Goal: Complete application form

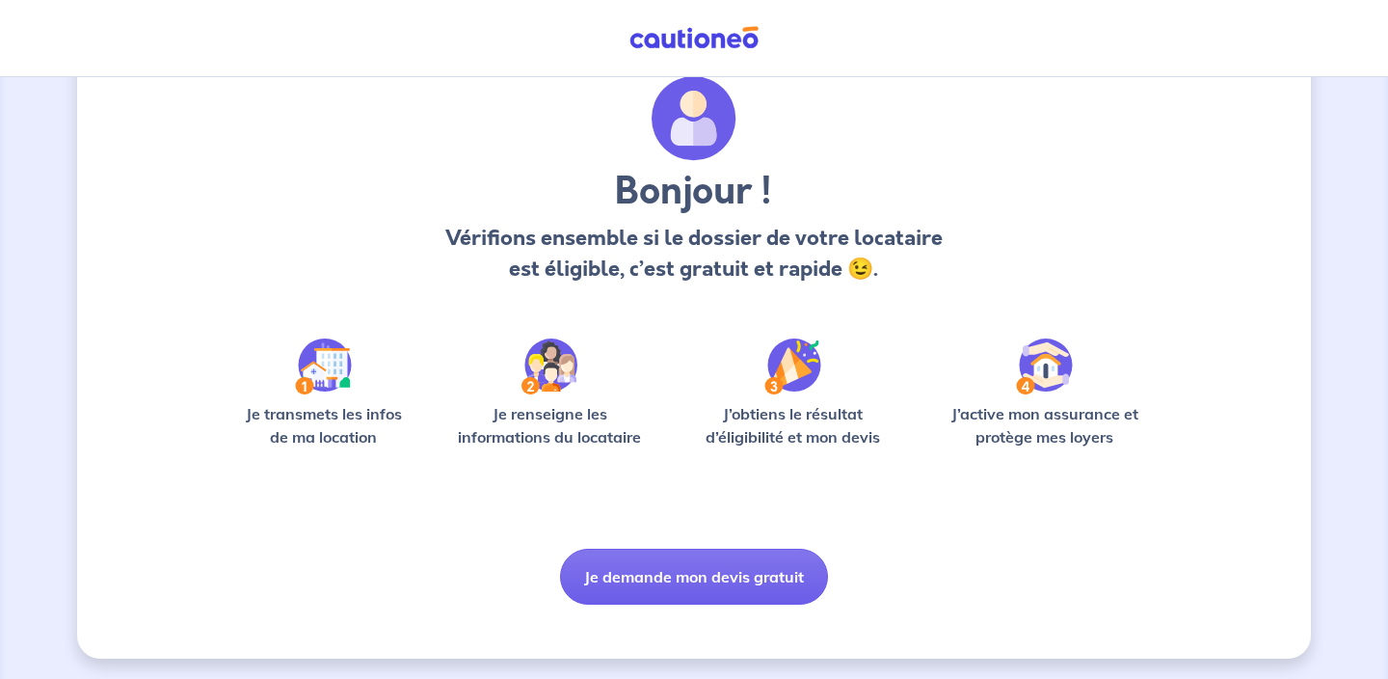
scroll to position [73, 0]
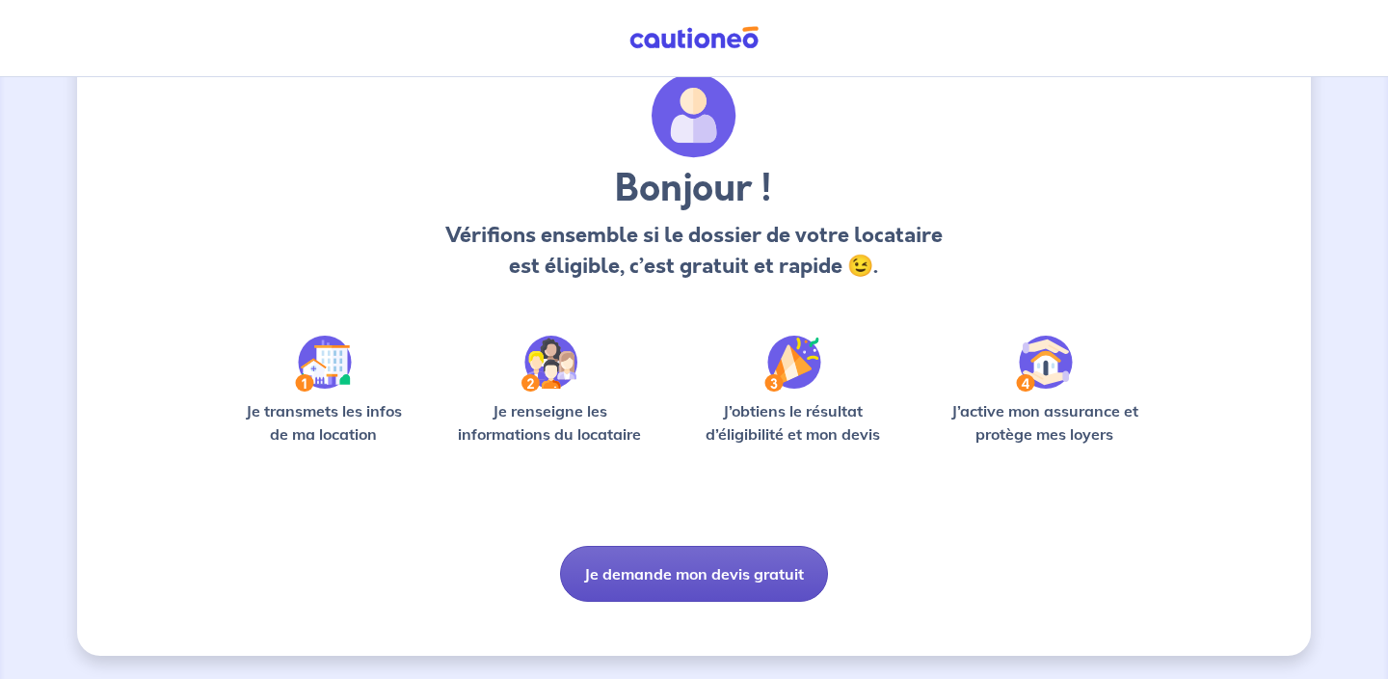
click at [702, 565] on button "Je demande mon devis gratuit" at bounding box center [694, 574] width 268 height 56
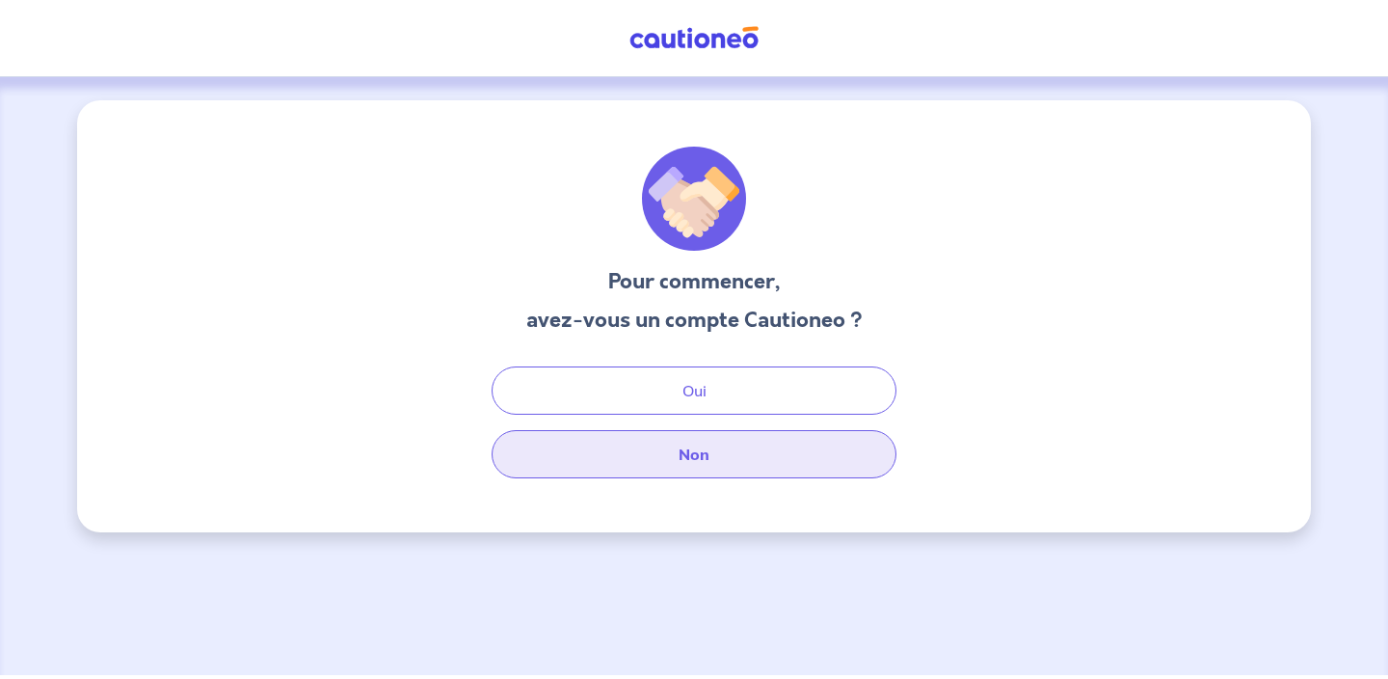
click at [692, 454] on button "Non" at bounding box center [694, 454] width 405 height 48
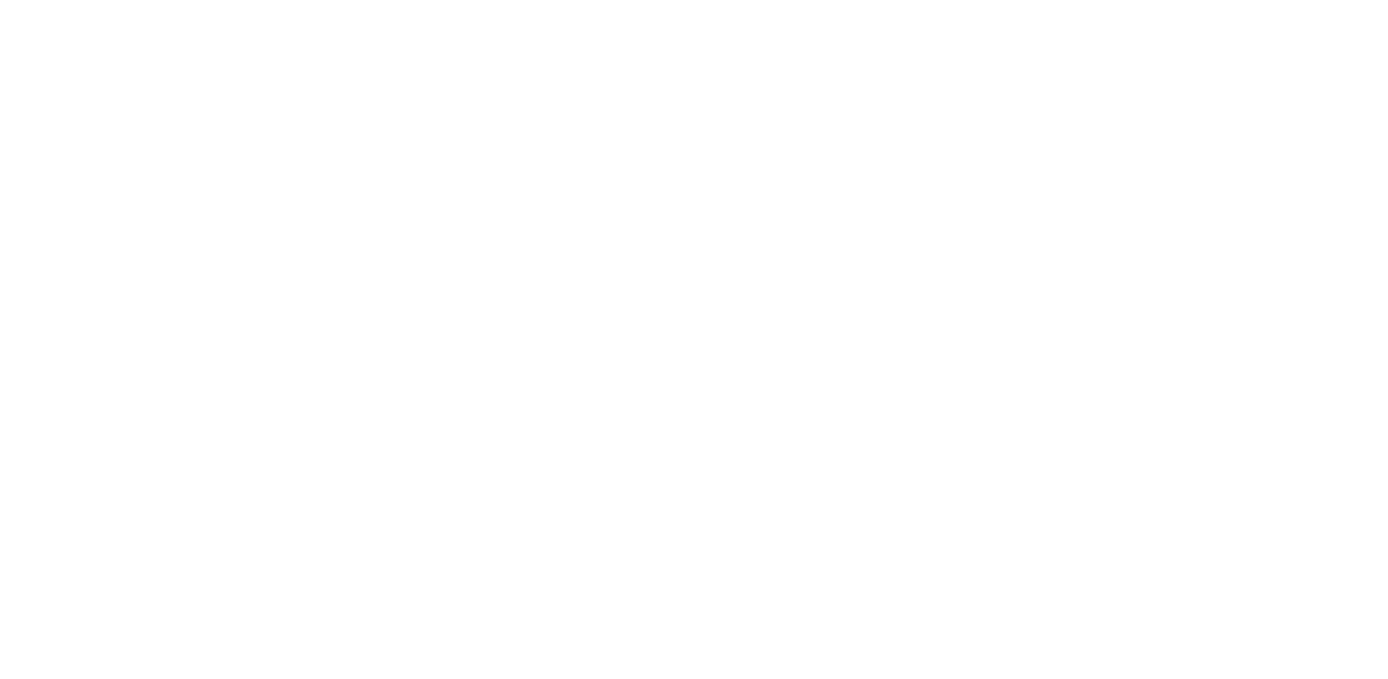
select select "FR"
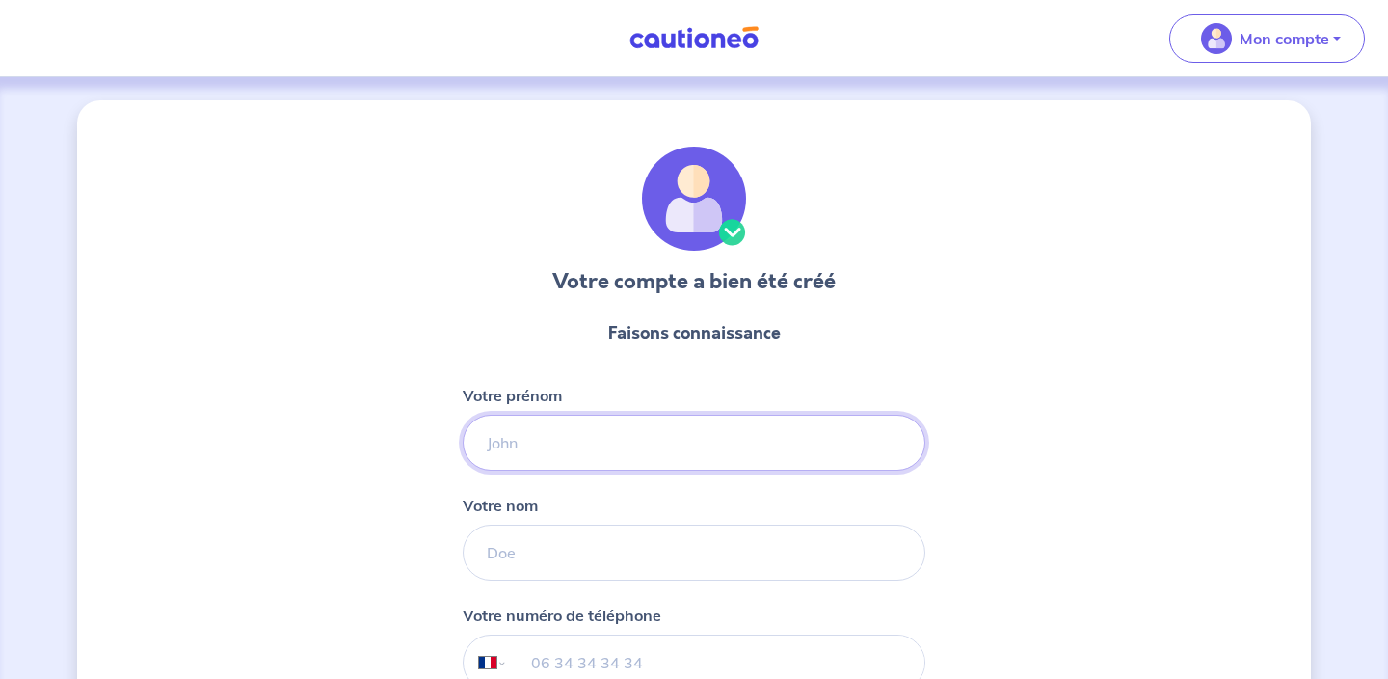
click at [550, 445] on input "Votre prénom" at bounding box center [694, 442] width 463 height 56
type input "[PERSON_NAME]"
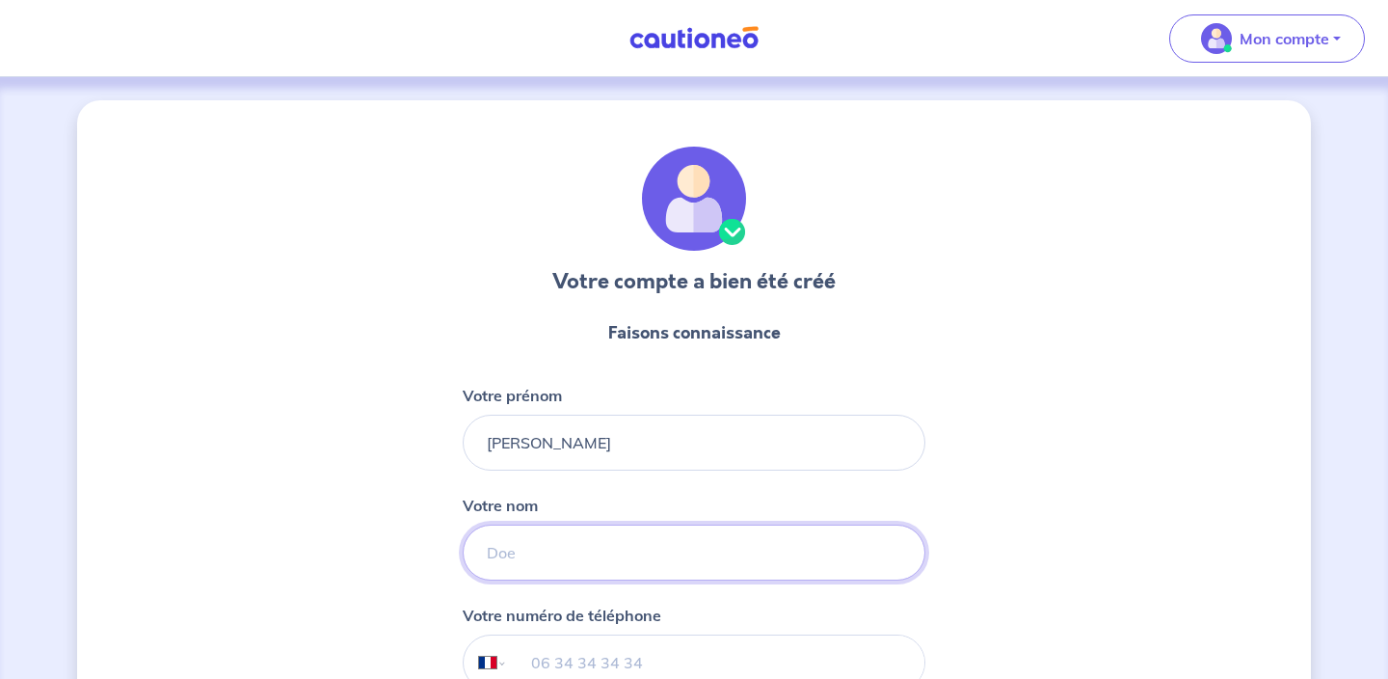
type input "HUBAU"
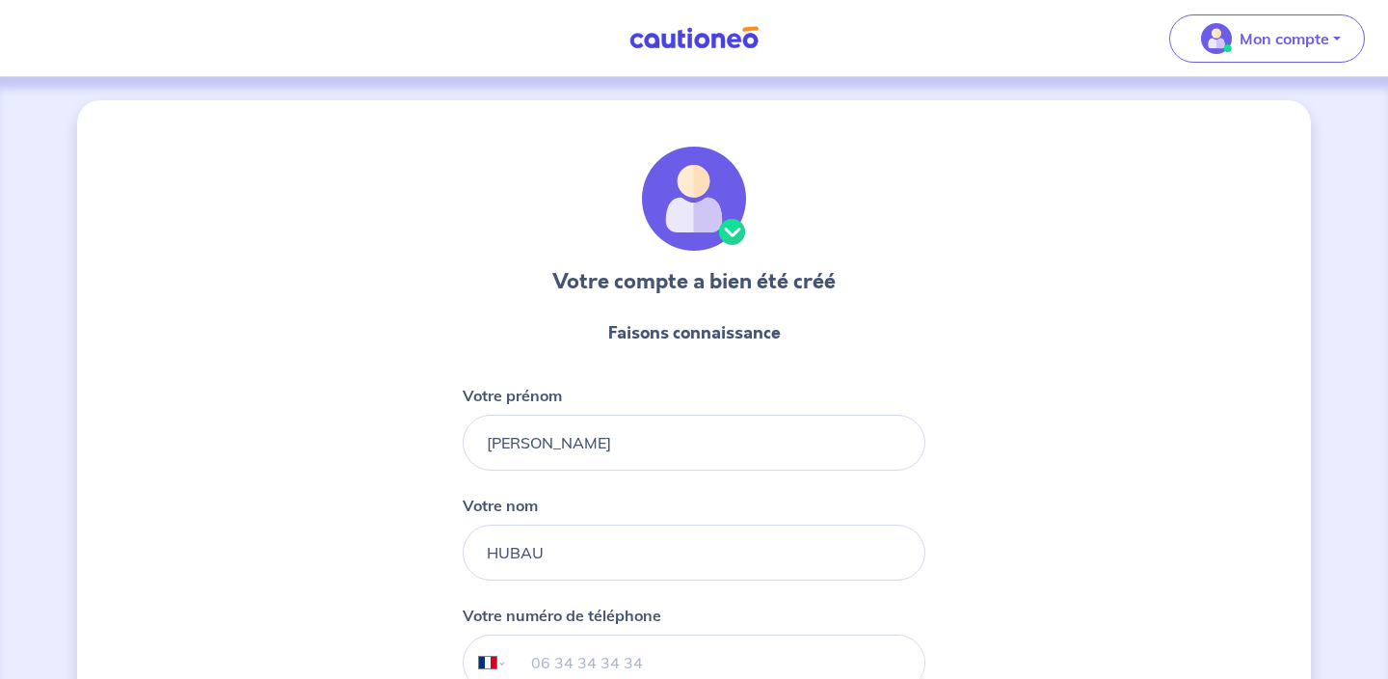
type input "07 62 01 87 57"
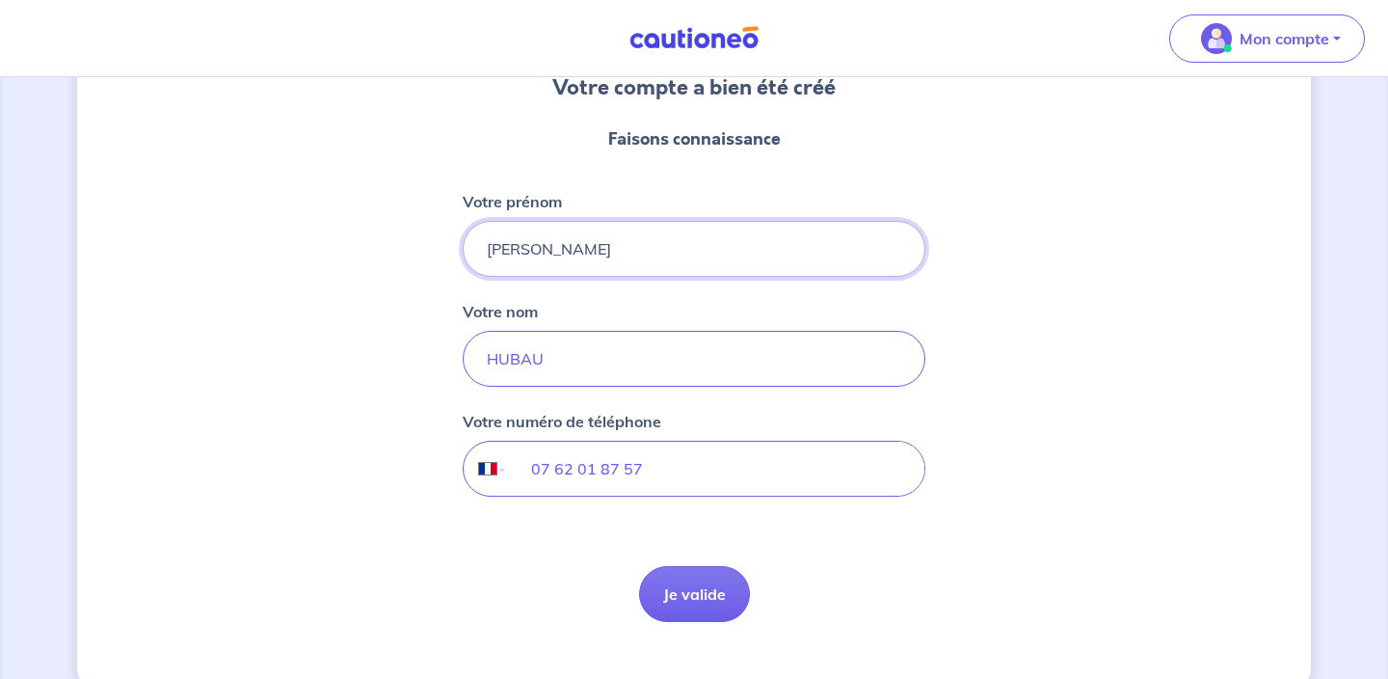
scroll to position [200, 0]
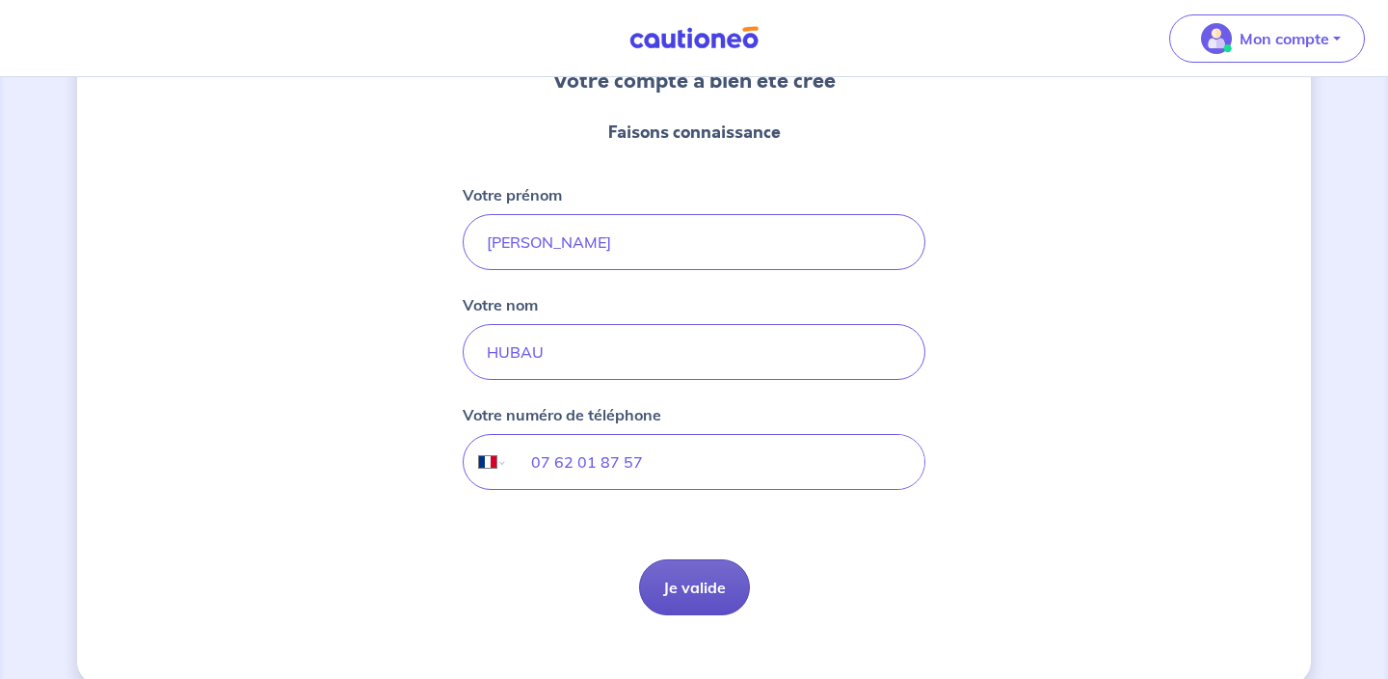
click at [701, 587] on button "Je valide" at bounding box center [694, 587] width 111 height 56
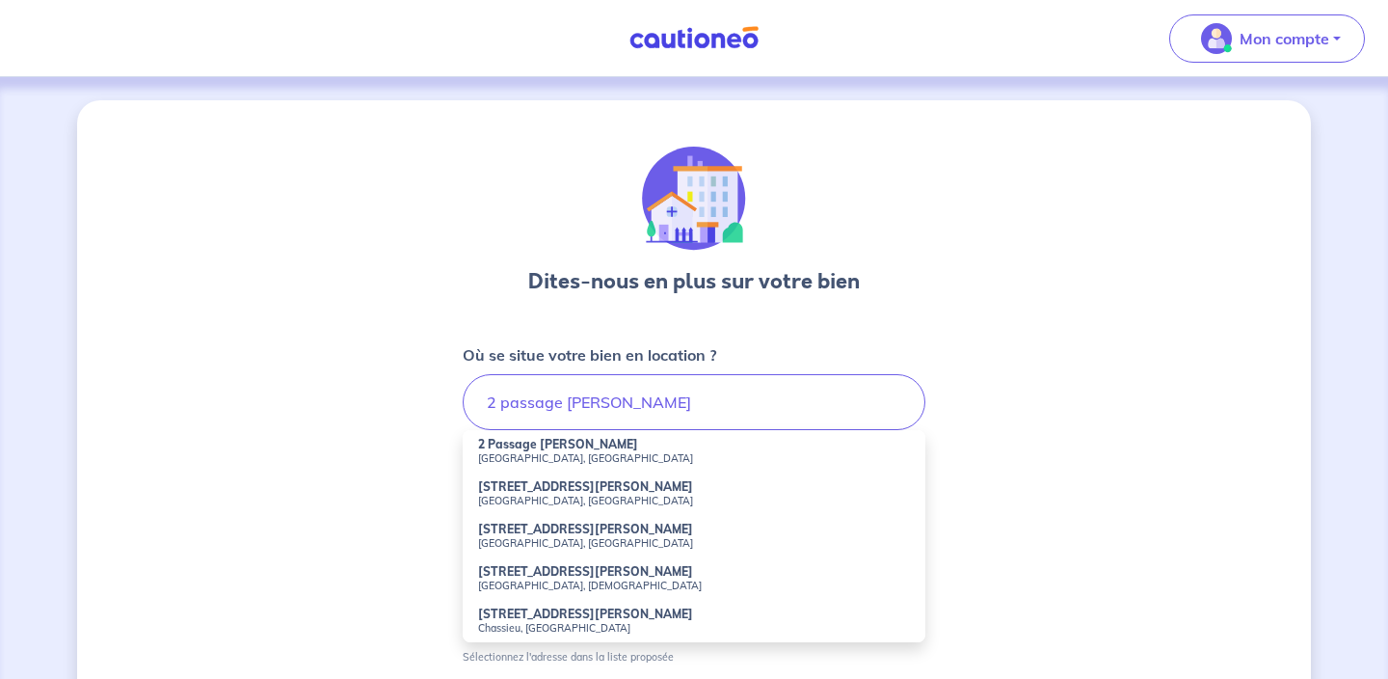
click at [514, 445] on strong "2 Passage Georges Hany" at bounding box center [558, 444] width 160 height 14
type input "2 Passage Georges Hany, Nanterre, France"
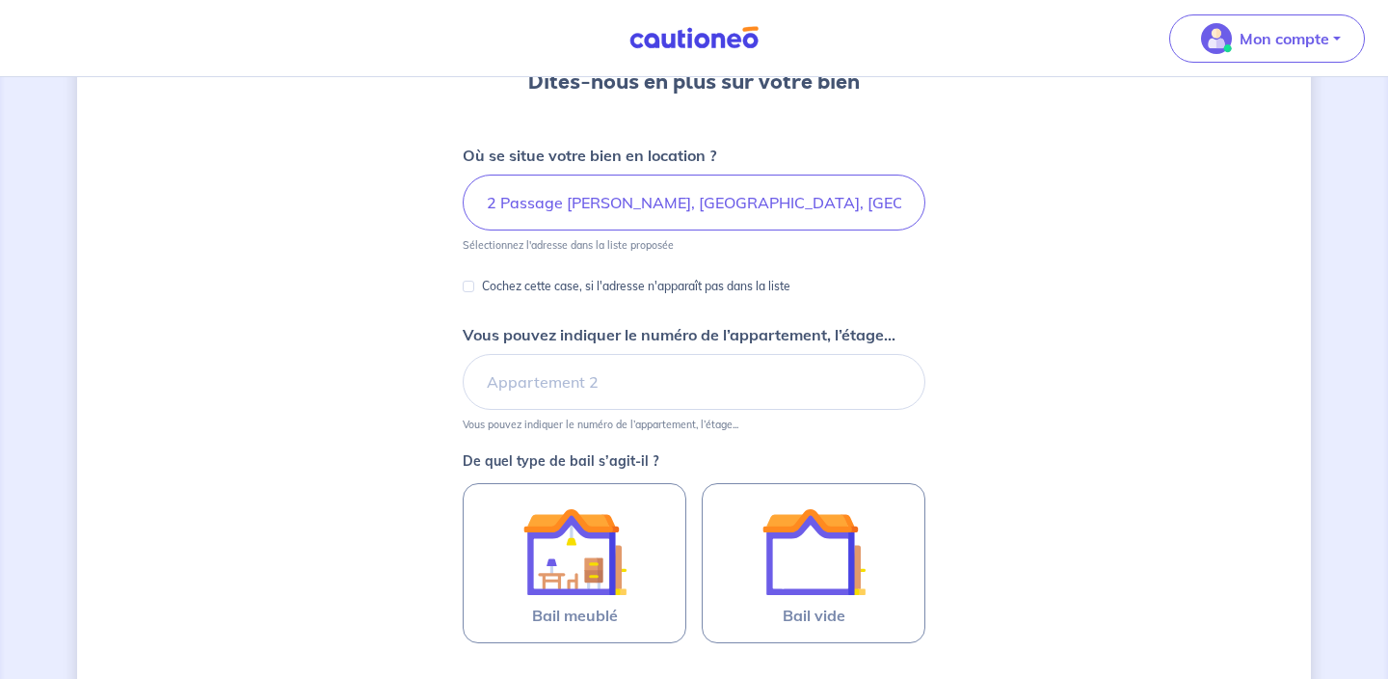
scroll to position [203, 0]
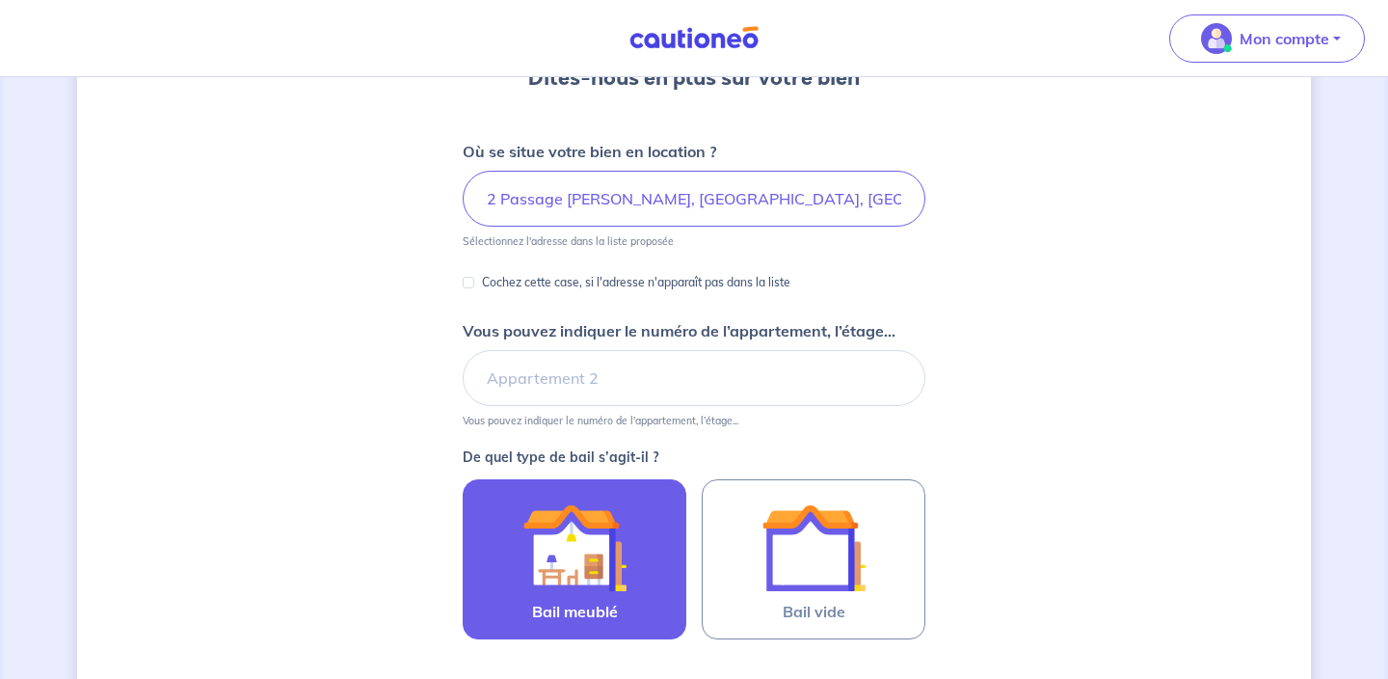
click at [588, 554] on img at bounding box center [574, 547] width 104 height 104
click at [0, 0] on input "Bail meublé" at bounding box center [0, 0] width 0 height 0
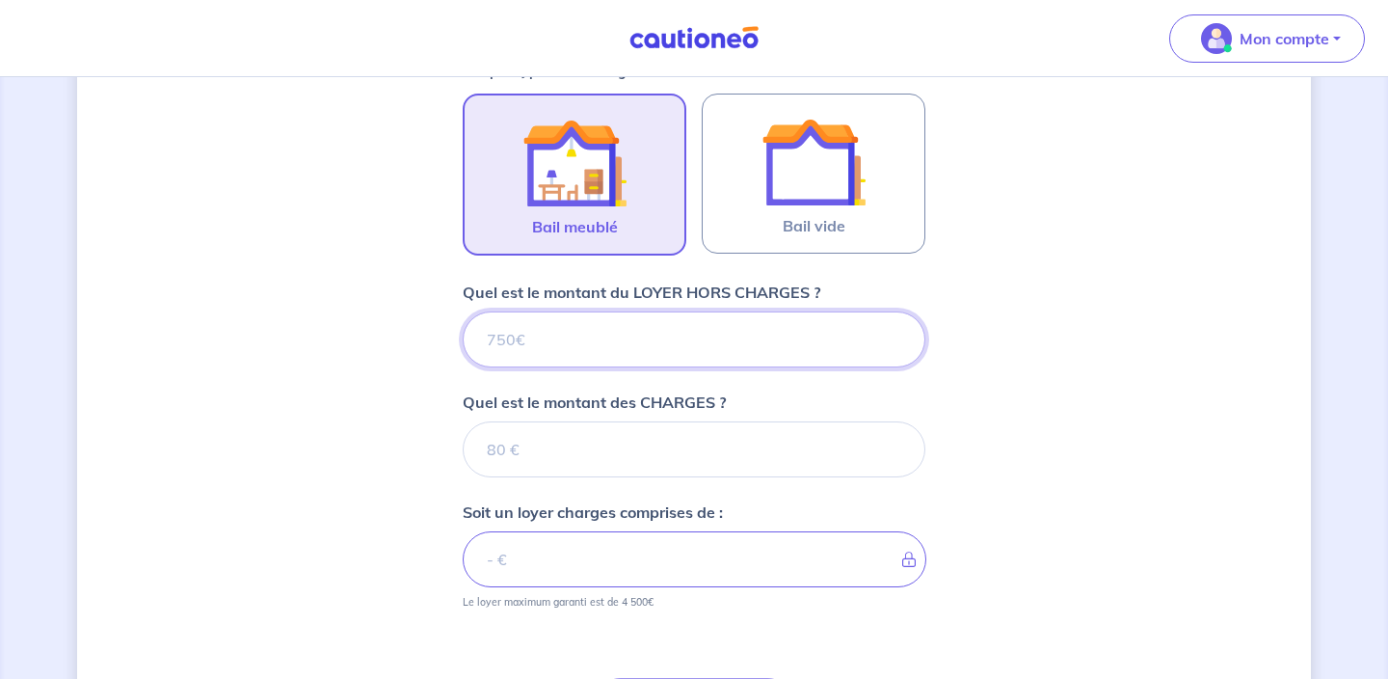
scroll to position [588, 0]
type input "85"
type input "850"
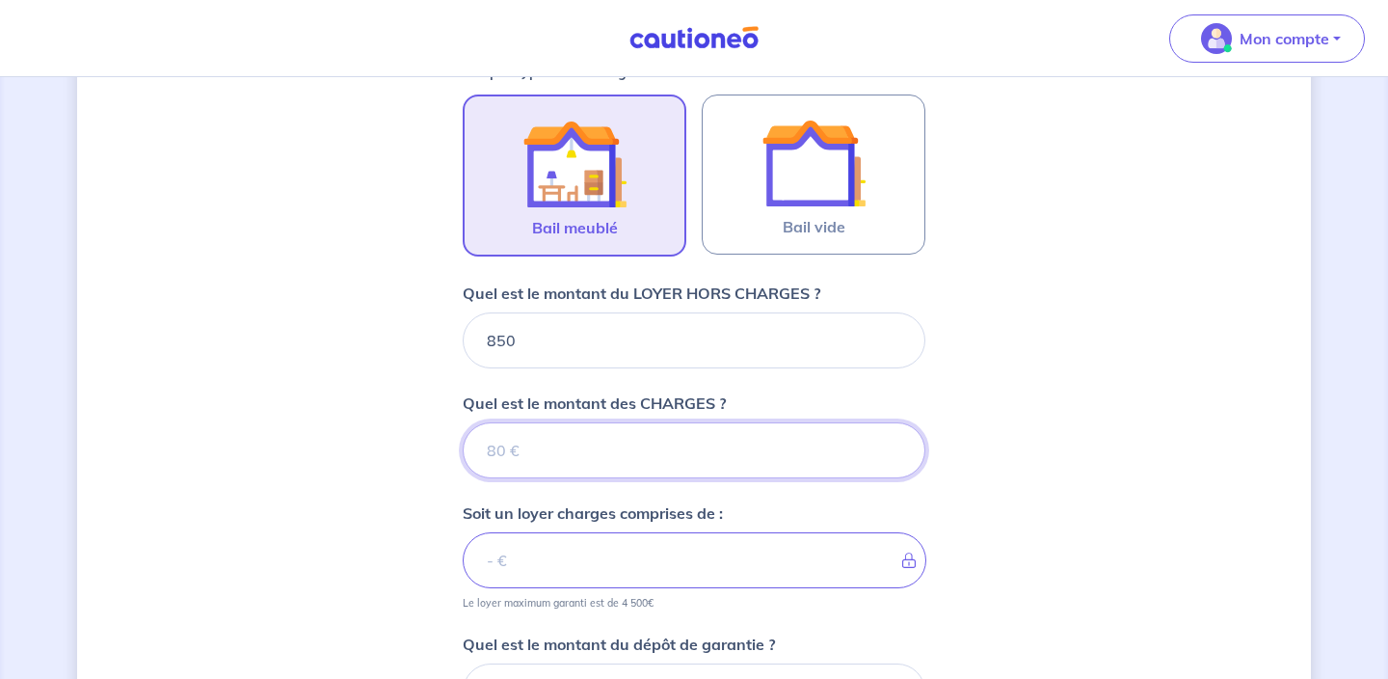
click at [543, 452] on input "Quel est le montant des CHARGES ?" at bounding box center [694, 450] width 463 height 56
type input "70"
type input "920"
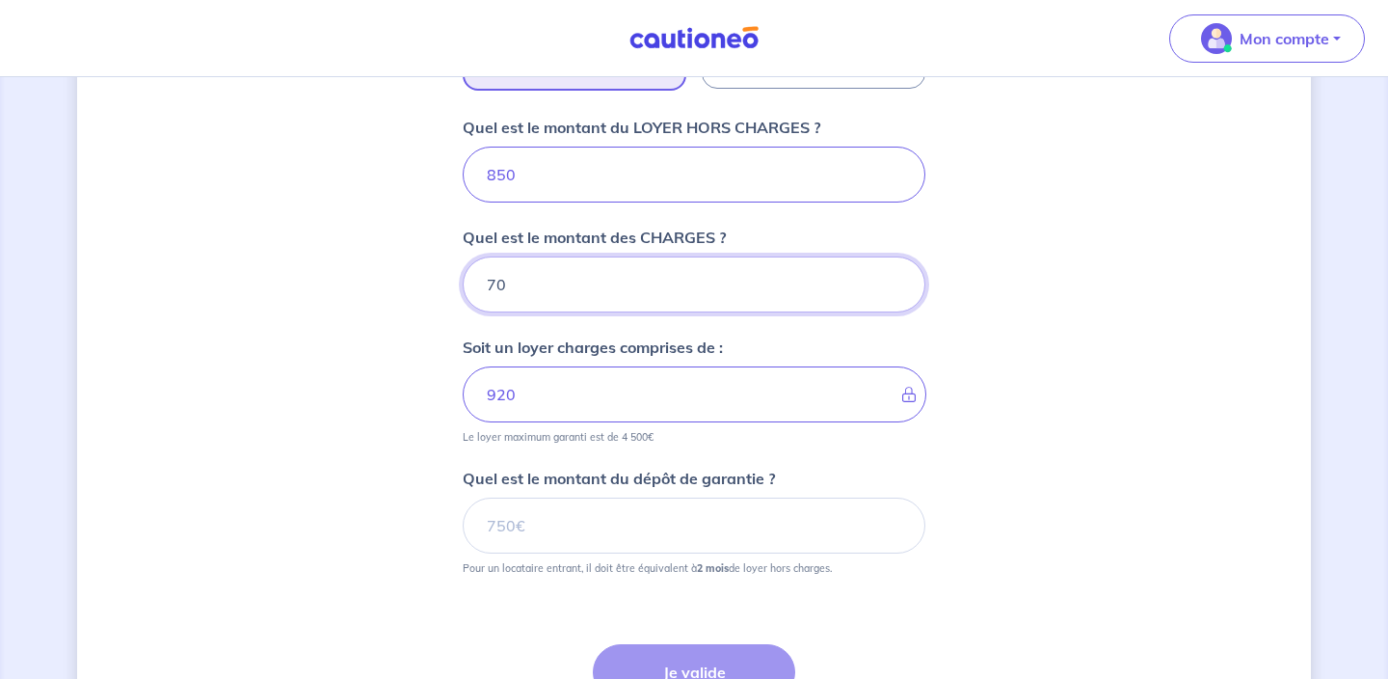
scroll to position [755, 0]
type input "70"
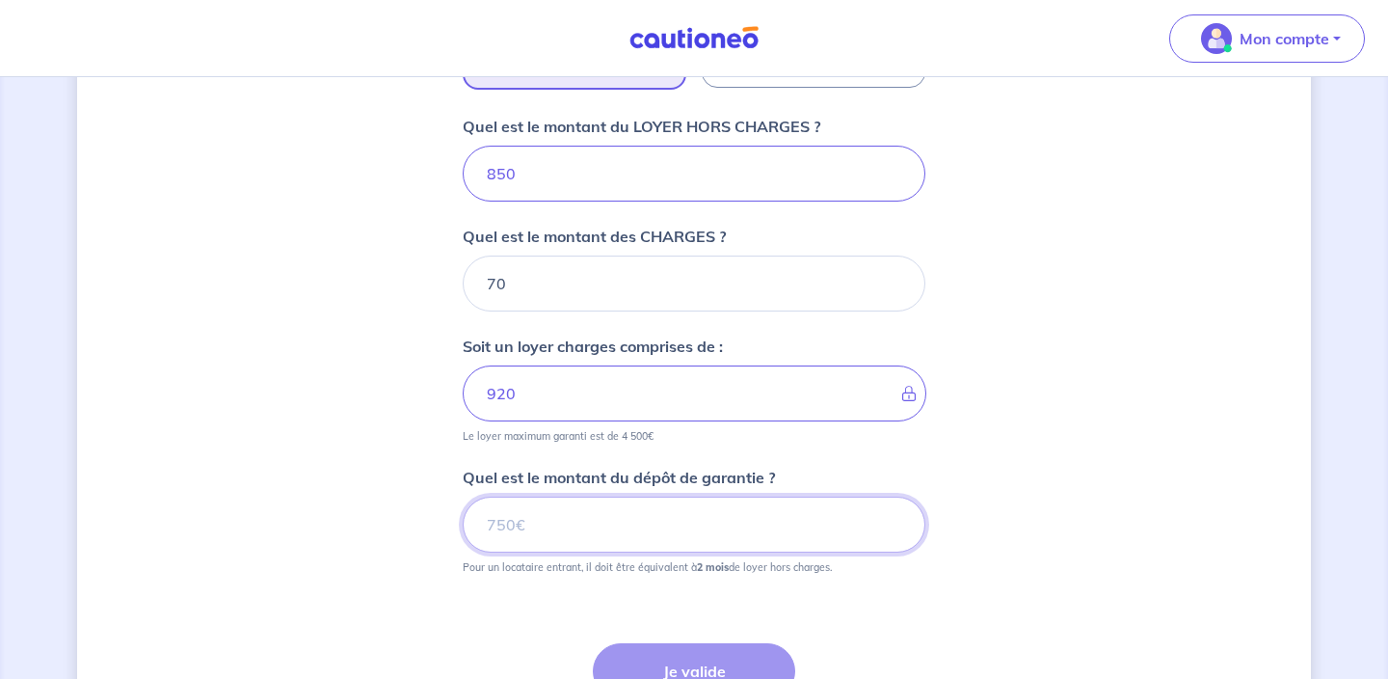
click at [543, 524] on input "Quel est le montant du dépôt de garantie ?" at bounding box center [694, 524] width 463 height 56
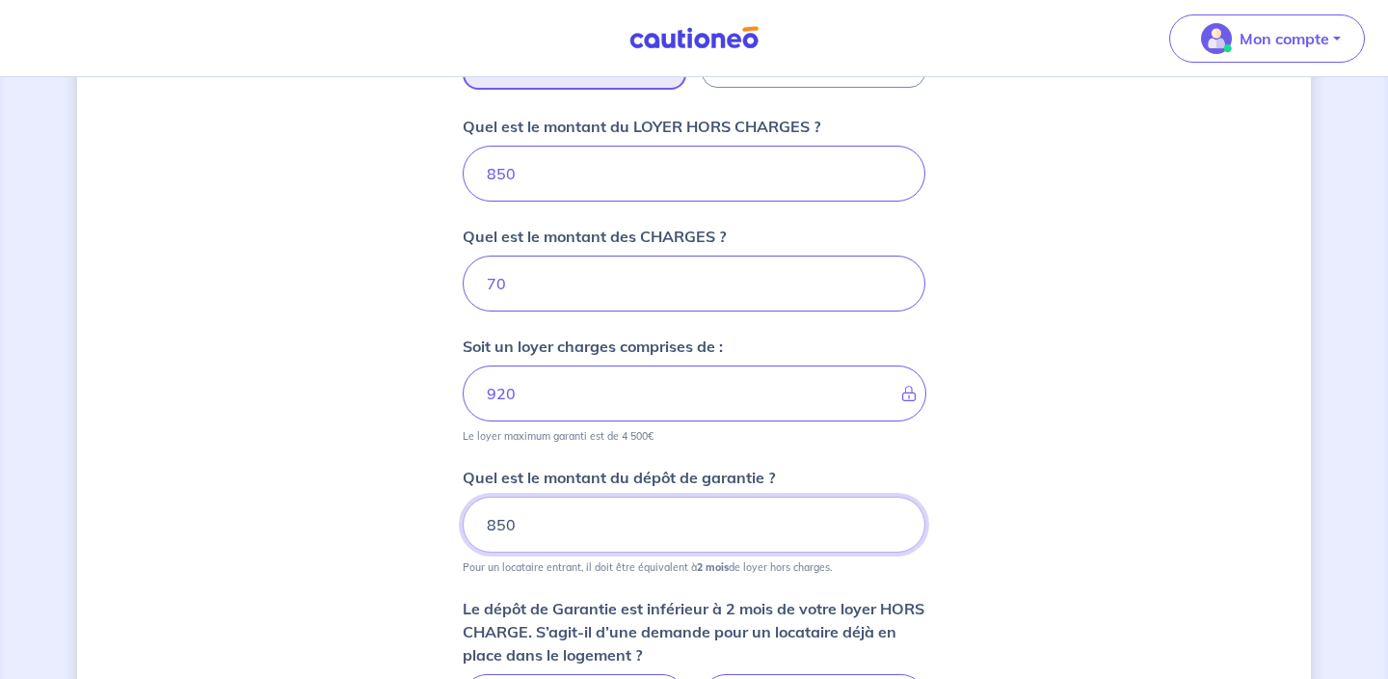
type input "850"
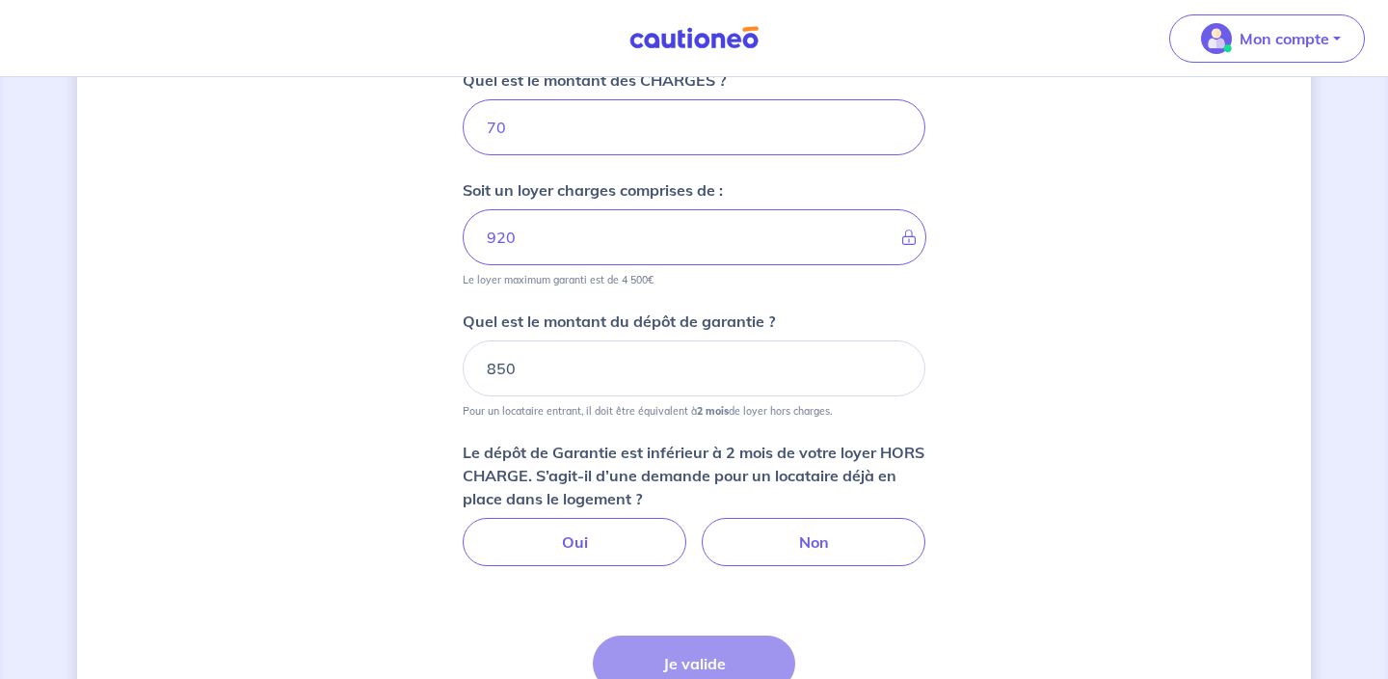
scroll to position [913, 0]
click at [790, 527] on label "Non" at bounding box center [814, 540] width 224 height 48
click at [701, 527] on input "Non" at bounding box center [694, 522] width 13 height 13
radio input "true"
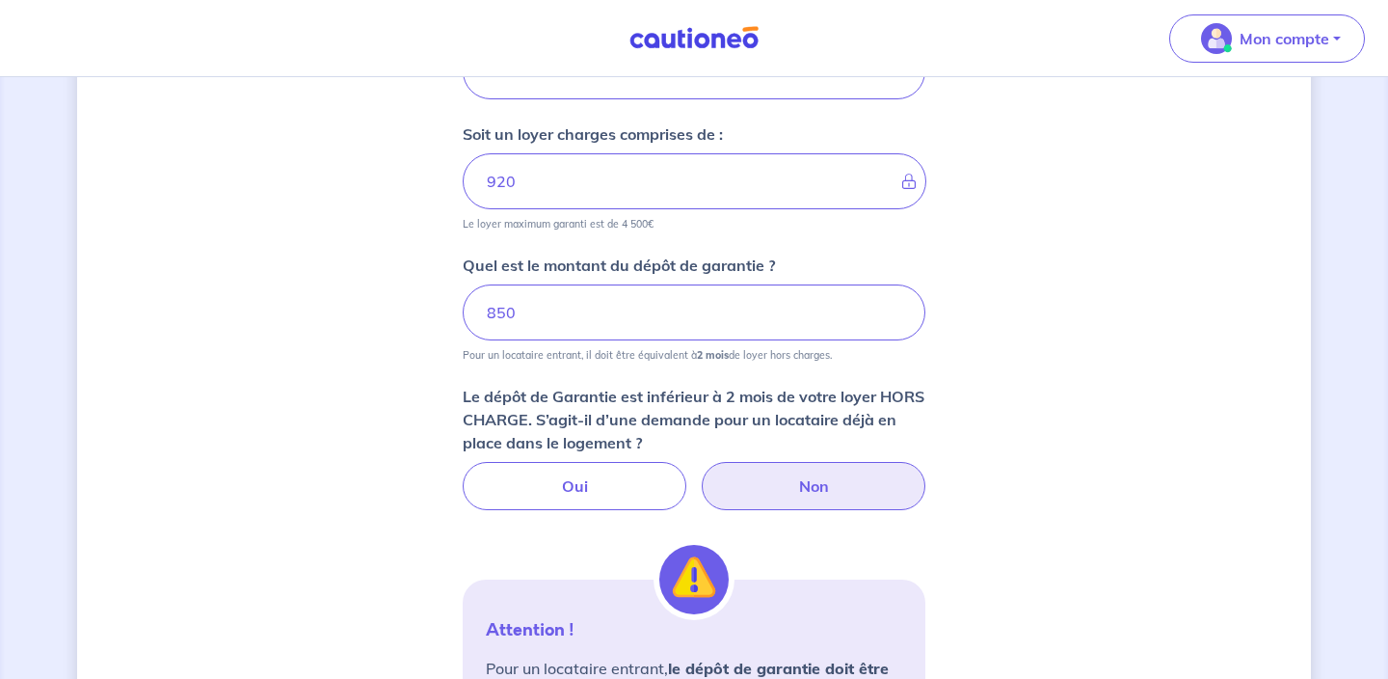
scroll to position [948, 0]
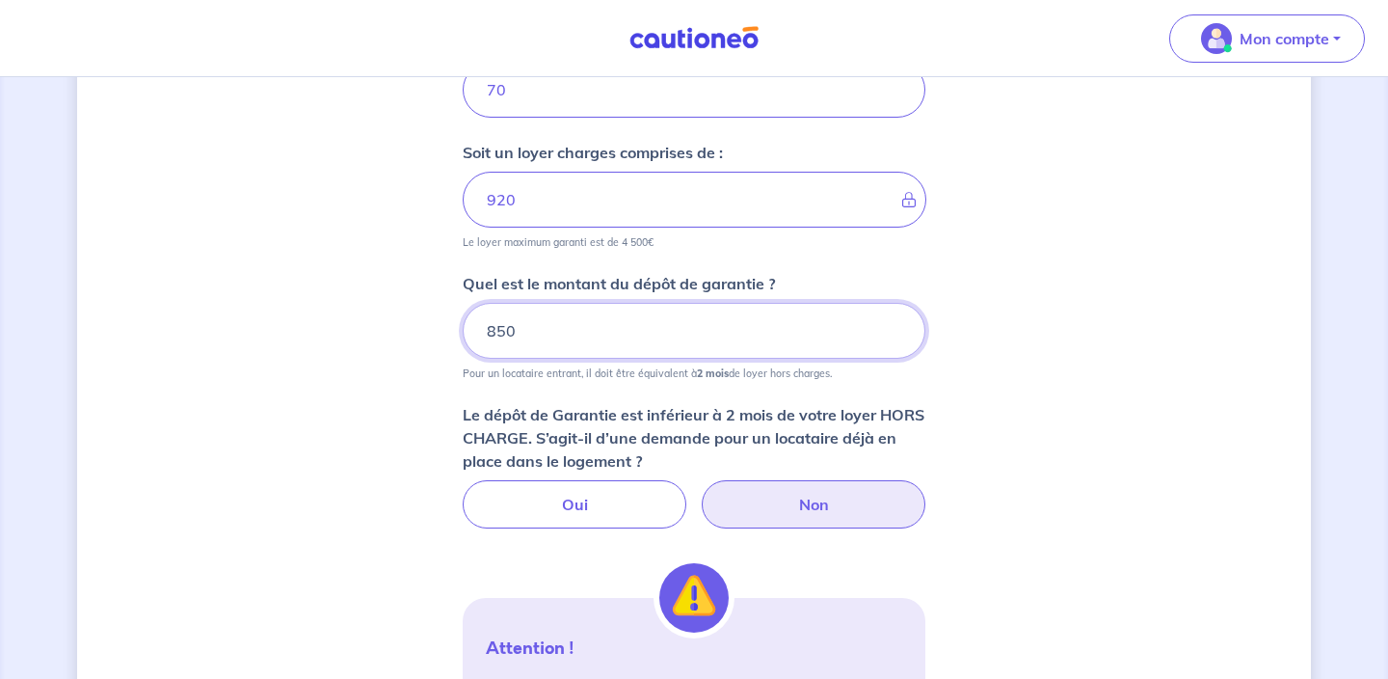
click at [520, 333] on input "850" at bounding box center [694, 331] width 463 height 56
type input "8"
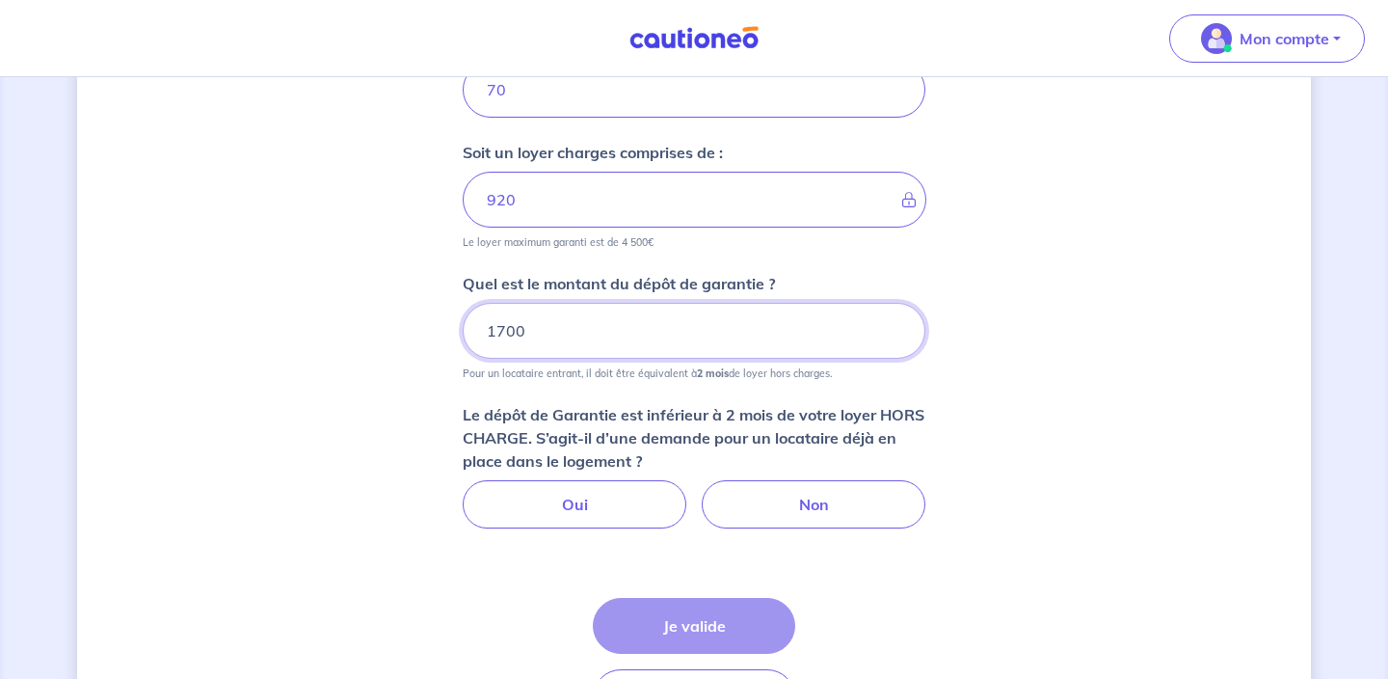
scroll to position [939, 0]
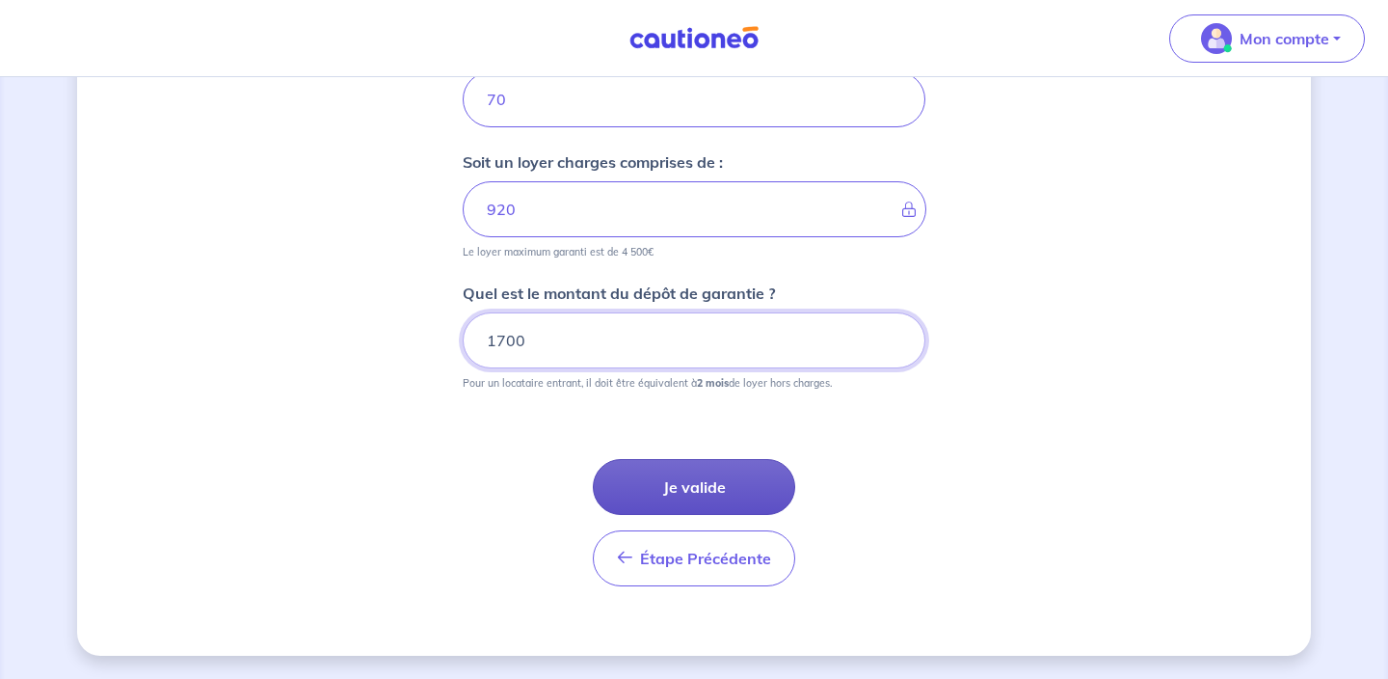
type input "1700"
click at [681, 492] on button "Je valide" at bounding box center [694, 487] width 202 height 56
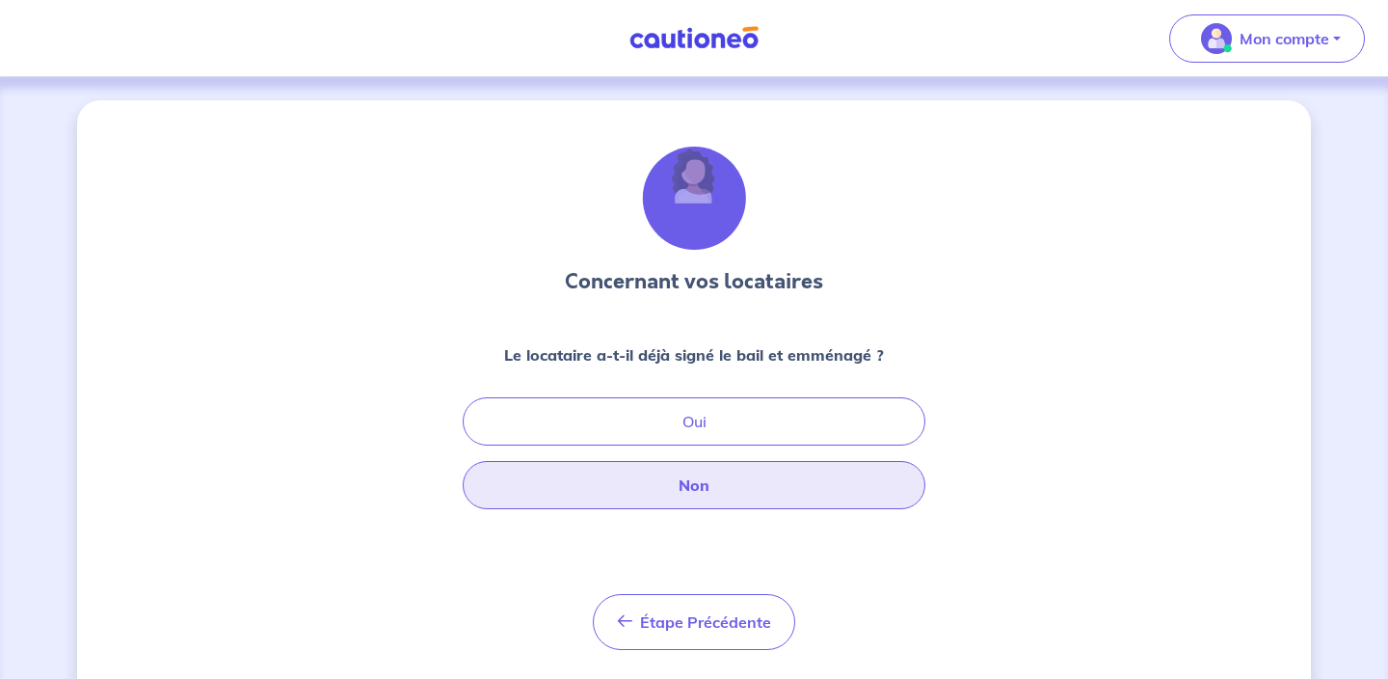
click at [690, 489] on button "Non" at bounding box center [694, 485] width 463 height 48
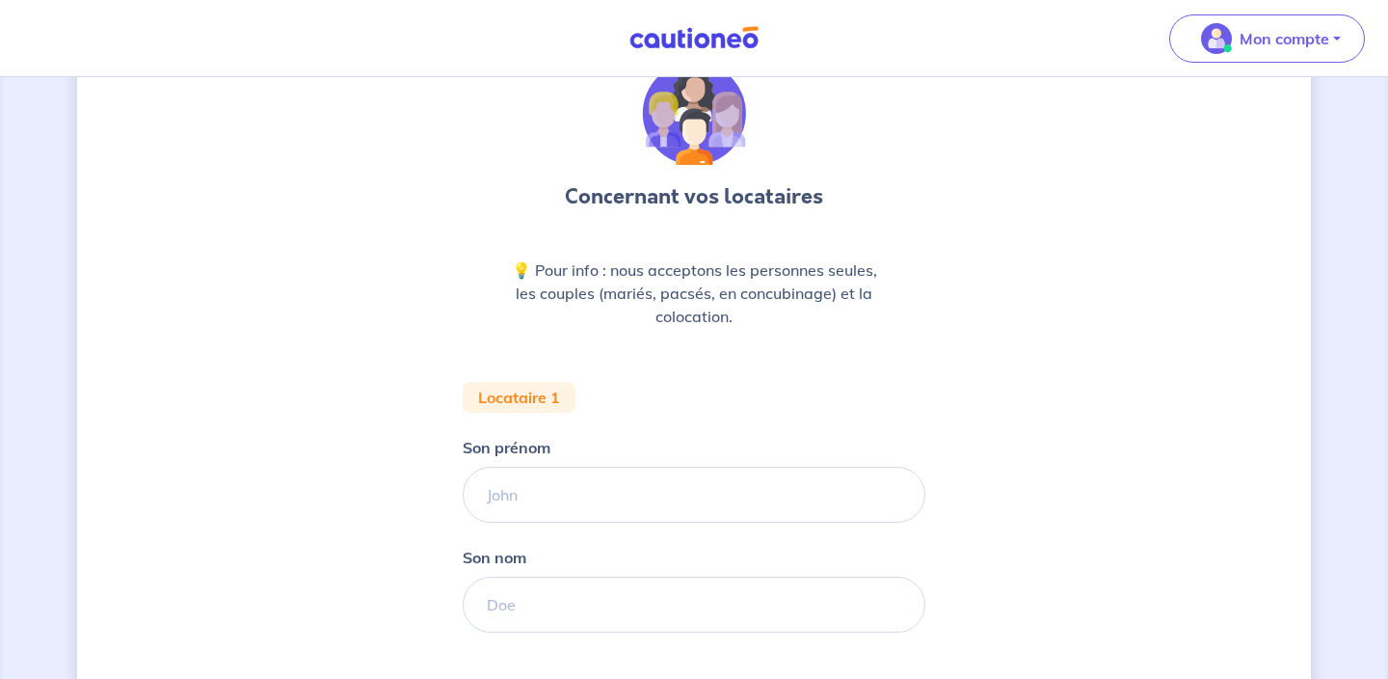
scroll to position [81, 0]
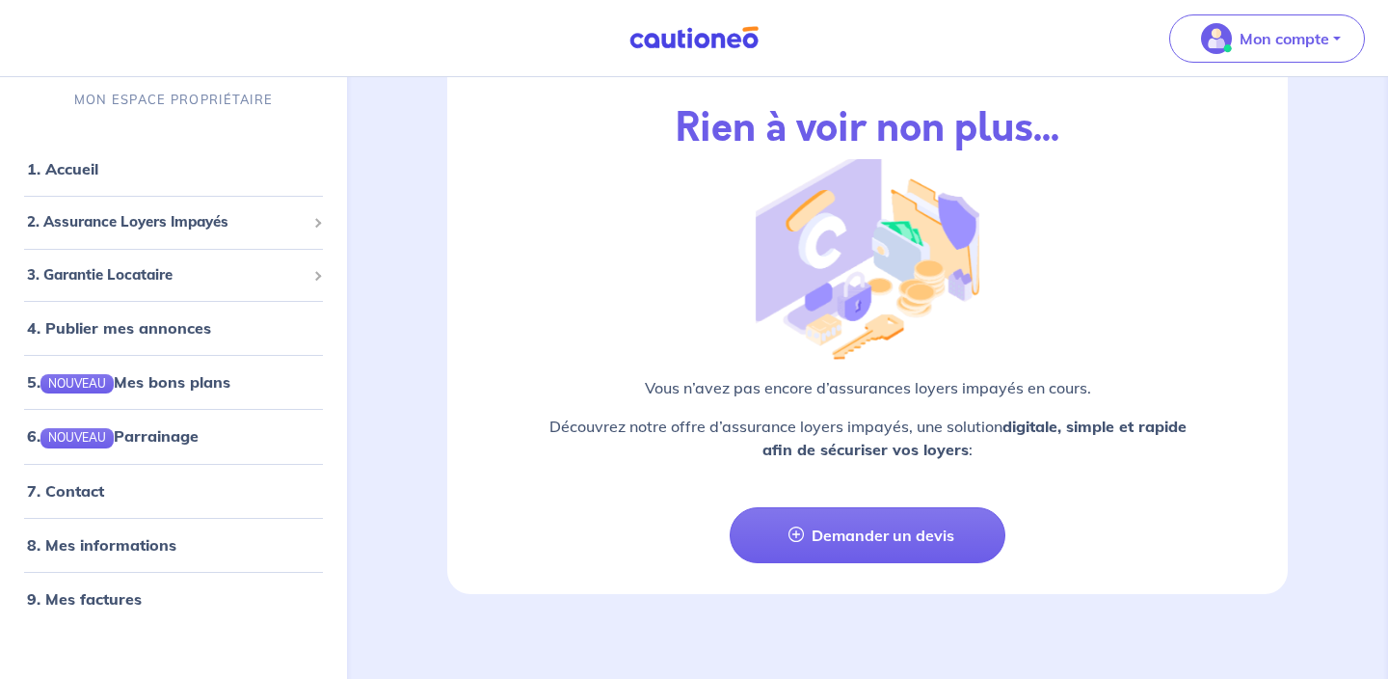
scroll to position [2351, 0]
